Goal: Find specific page/section: Find specific page/section

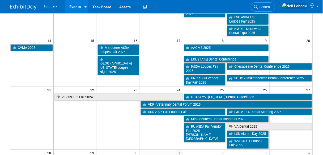
click at [31, 7] on img at bounding box center [23, 7] width 27 height 5
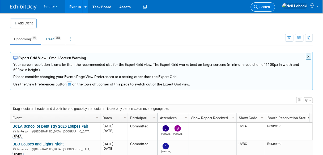
click at [270, 8] on span "Search" at bounding box center [264, 7] width 12 height 4
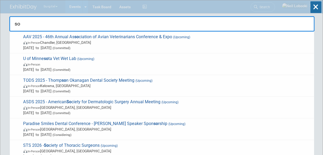
type input "s"
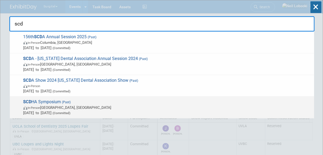
type input "scd"
click at [79, 105] on span "In-Person Myrtle Beach, SC" at bounding box center [167, 107] width 288 height 5
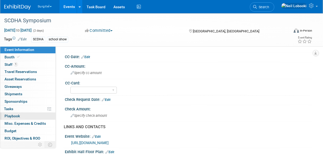
scroll to position [14, 0]
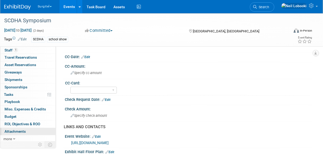
click at [21, 131] on span "Attachments 0" at bounding box center [15, 131] width 21 height 4
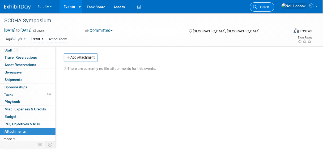
click at [269, 5] on span "Search" at bounding box center [263, 7] width 12 height 4
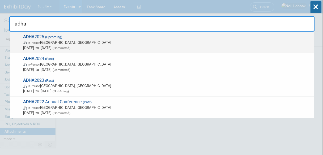
type input "adha"
click at [93, 44] on span "In-Person Long Beach, CA" at bounding box center [167, 42] width 288 height 5
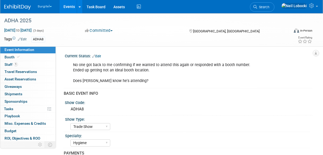
select select "Trade Show"
select select "Hygiene"
select select "SkyMiles - 93008"
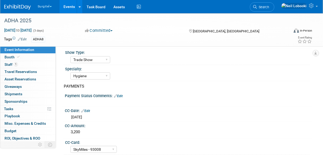
scroll to position [80, 0]
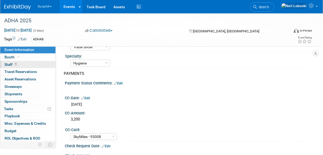
click at [32, 63] on link "1 Staff 1" at bounding box center [27, 64] width 55 height 7
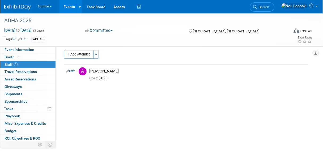
scroll to position [0, 0]
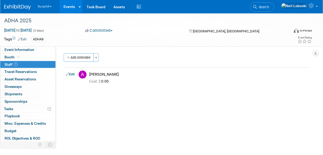
click at [23, 6] on img at bounding box center [17, 7] width 27 height 5
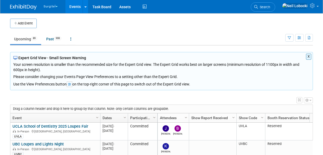
click at [310, 57] on button "X" at bounding box center [309, 57] width 6 height 6
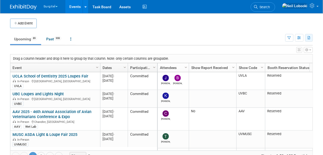
click at [309, 38] on icon "button" at bounding box center [308, 37] width 3 height 3
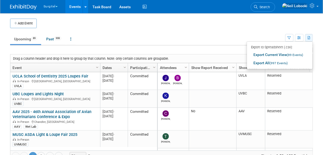
click at [309, 38] on icon "button" at bounding box center [308, 37] width 3 height 3
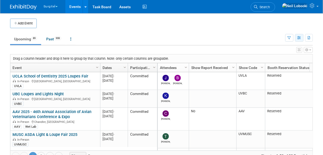
click at [298, 37] on icon "button" at bounding box center [299, 37] width 4 height 3
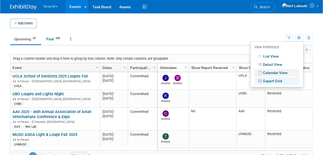
click at [276, 72] on link "Calendar View" at bounding box center [276, 72] width 45 height 7
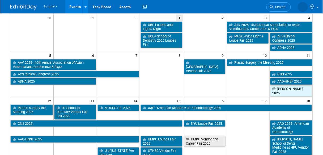
scroll to position [42, 0]
